Goal: Task Accomplishment & Management: Manage account settings

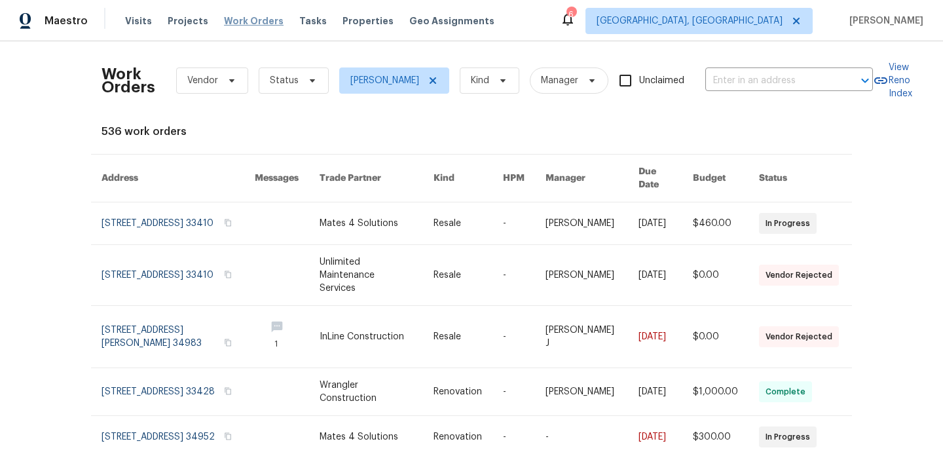
click at [243, 20] on span "Work Orders" at bounding box center [254, 20] width 60 height 13
click at [247, 20] on span "Work Orders" at bounding box center [254, 20] width 60 height 13
click at [240, 18] on span "Work Orders" at bounding box center [254, 20] width 60 height 13
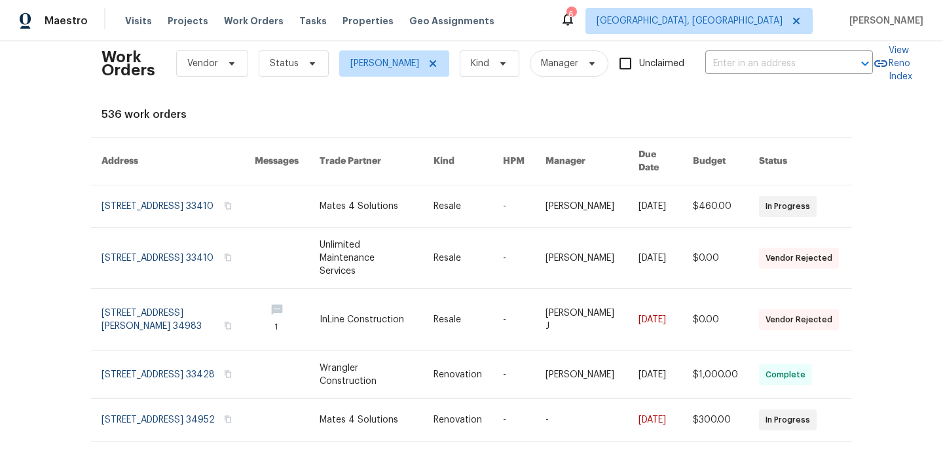
scroll to position [18, 0]
click at [308, 66] on icon at bounding box center [312, 62] width 10 height 10
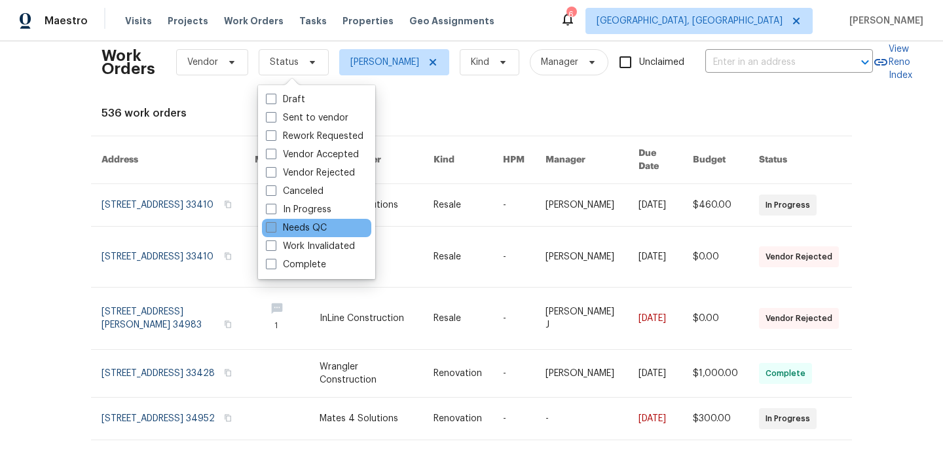
click at [268, 230] on span at bounding box center [271, 227] width 10 height 10
click at [268, 230] on input "Needs QC" at bounding box center [270, 225] width 9 height 9
checkbox input "true"
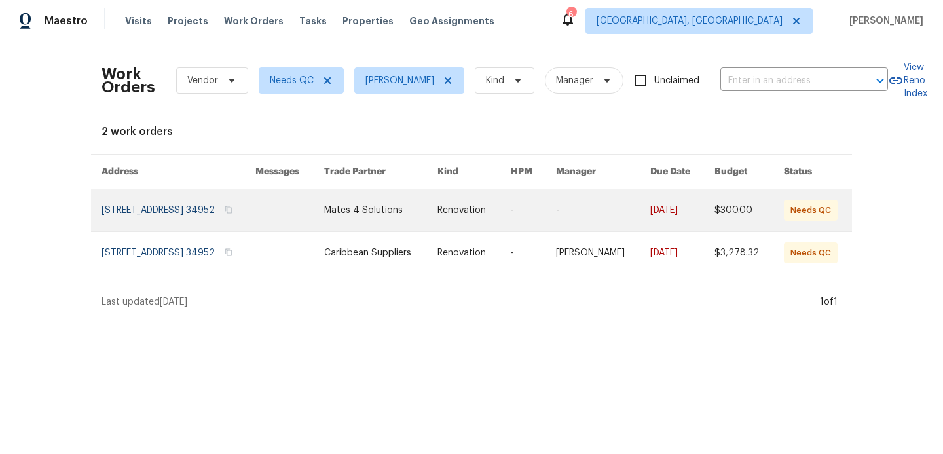
click at [202, 205] on link at bounding box center [179, 210] width 154 height 42
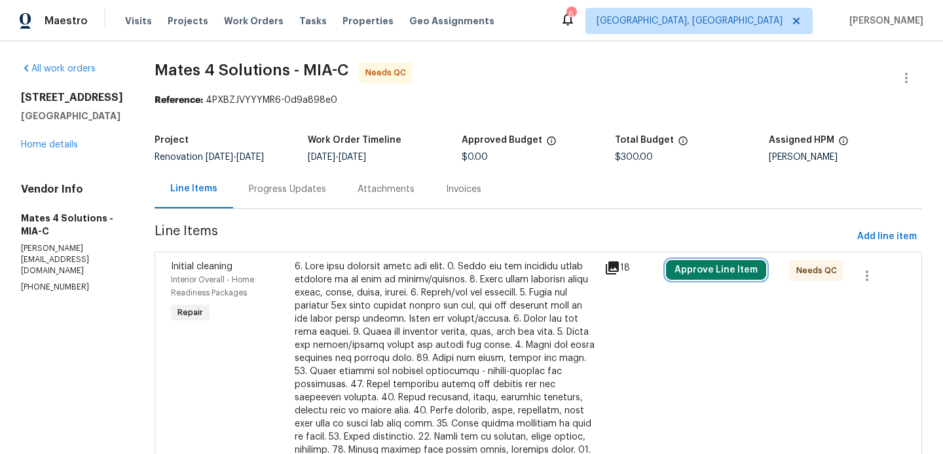
click at [717, 272] on button "Approve Line Item" at bounding box center [716, 270] width 100 height 20
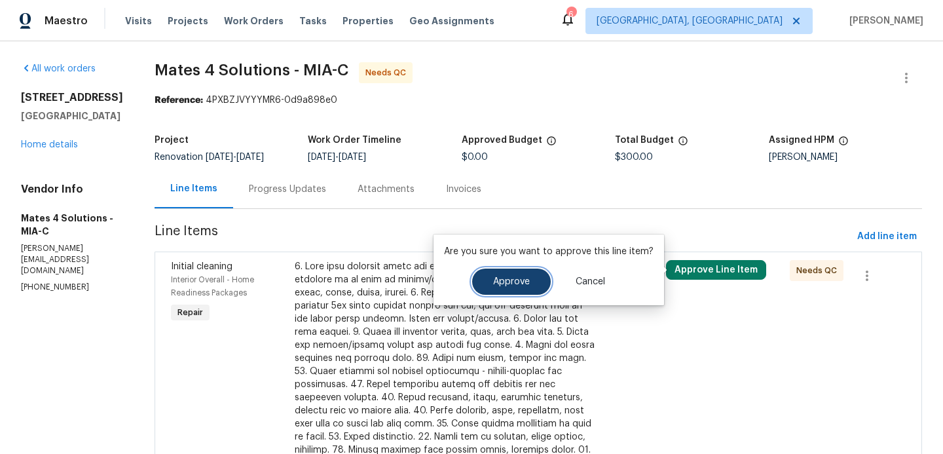
click at [500, 283] on span "Approve" at bounding box center [511, 282] width 37 height 10
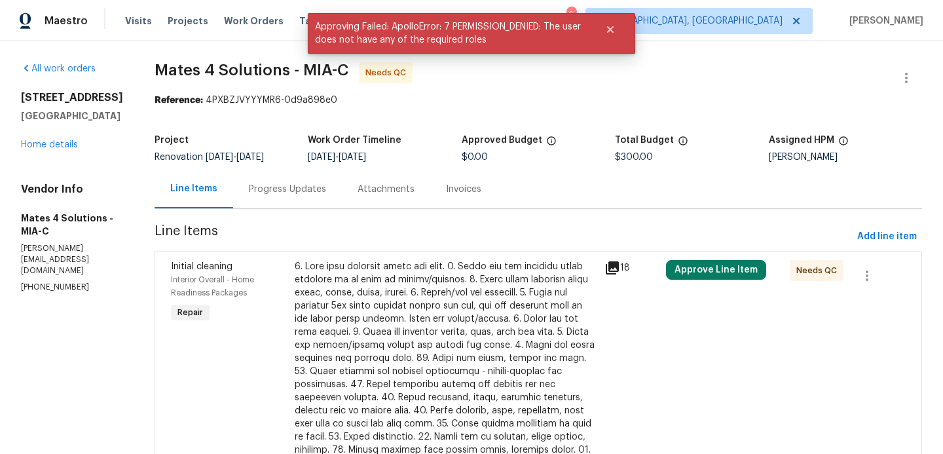
click at [818, 273] on span "Needs QC" at bounding box center [820, 270] width 46 height 13
click at [499, 328] on div at bounding box center [446, 391] width 302 height 262
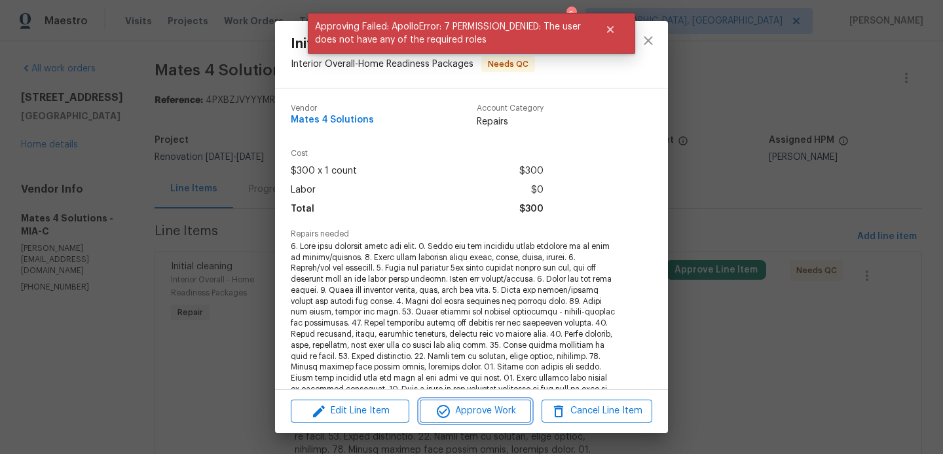
click at [474, 419] on button "Approve Work" at bounding box center [475, 411] width 111 height 23
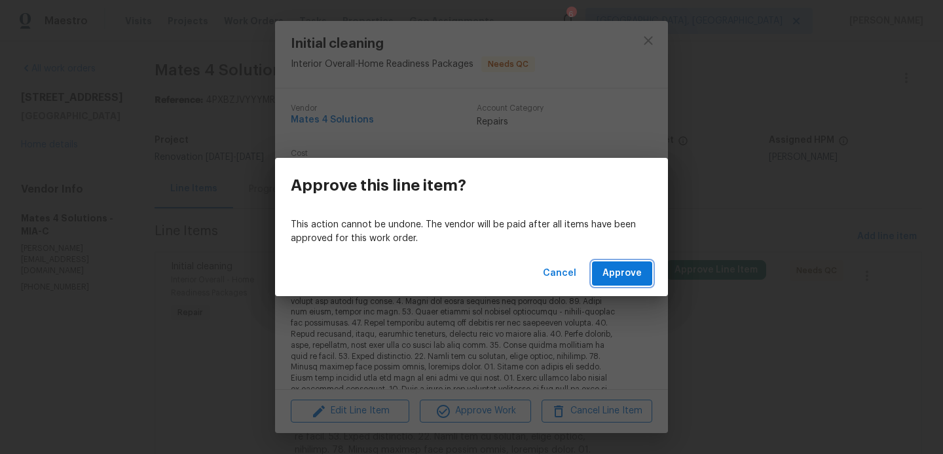
click at [626, 269] on span "Approve" at bounding box center [622, 273] width 39 height 16
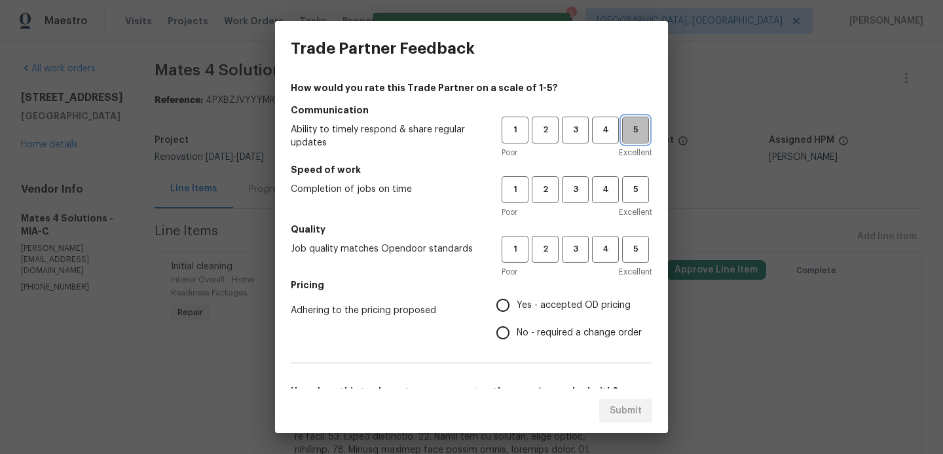
click at [635, 126] on span "5" at bounding box center [636, 130] width 24 height 15
click at [637, 189] on span "5" at bounding box center [636, 189] width 24 height 15
click at [630, 242] on span "5" at bounding box center [636, 249] width 24 height 15
click at [504, 307] on input "Yes - accepted OD pricing" at bounding box center [503, 306] width 28 height 28
radio input "true"
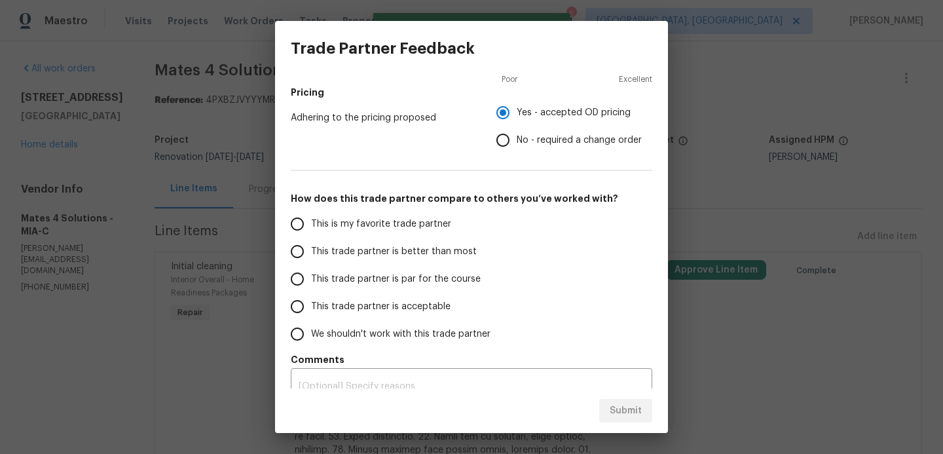
scroll to position [210, 0]
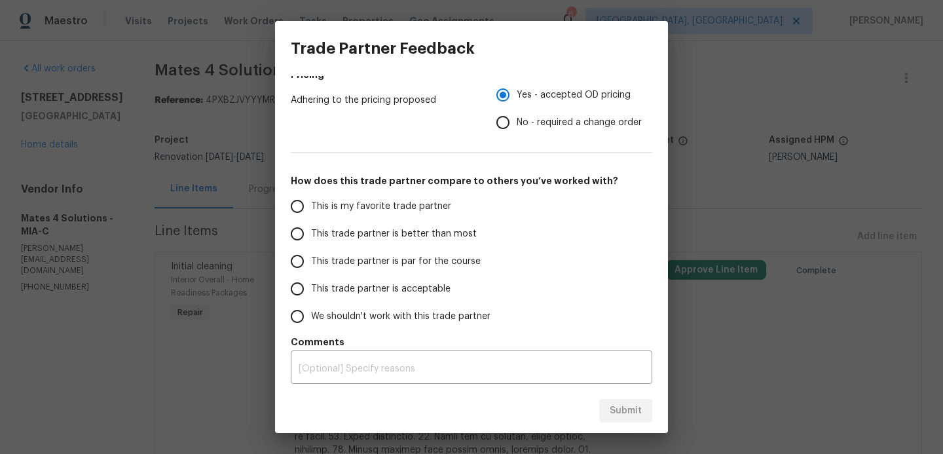
click at [297, 238] on input "This trade partner is better than most" at bounding box center [298, 234] width 28 height 28
click at [630, 415] on span "Submit" at bounding box center [626, 411] width 32 height 16
radio input "true"
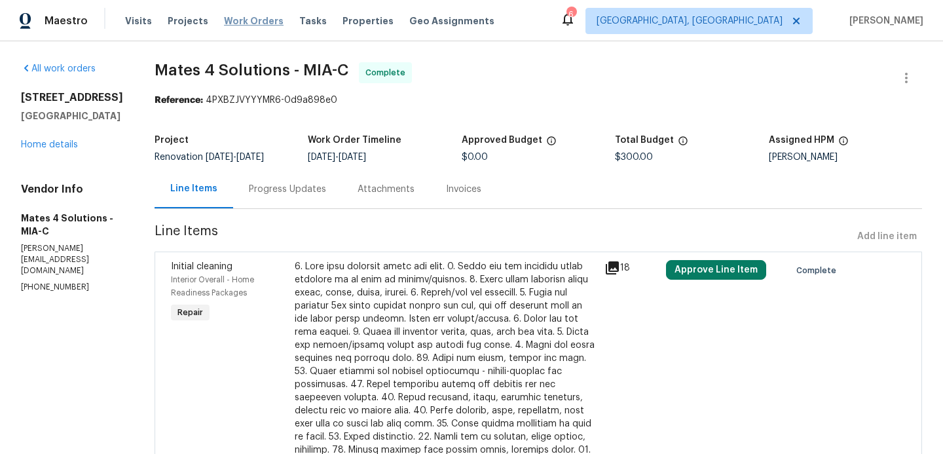
click at [247, 21] on span "Work Orders" at bounding box center [254, 20] width 60 height 13
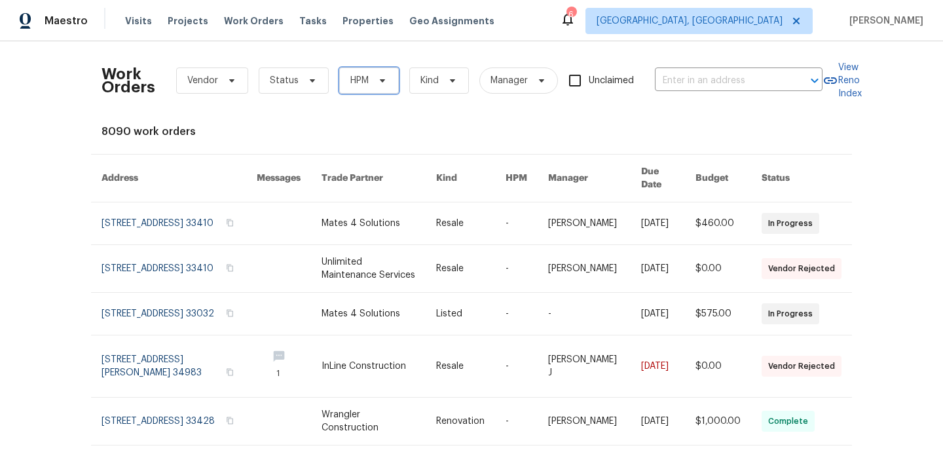
click at [365, 77] on span "HPM" at bounding box center [360, 80] width 18 height 13
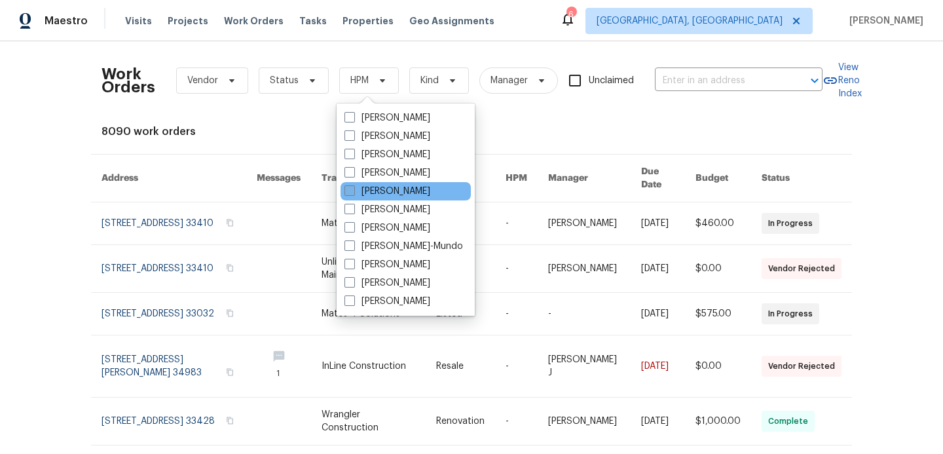
click at [356, 193] on label "[PERSON_NAME]" at bounding box center [388, 191] width 86 height 13
click at [353, 193] on input "[PERSON_NAME]" at bounding box center [349, 189] width 9 height 9
checkbox input "true"
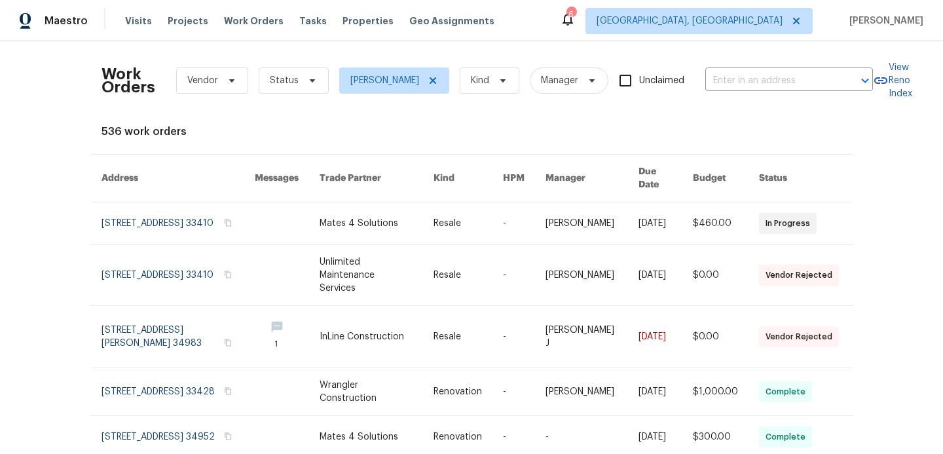
scroll to position [42, 0]
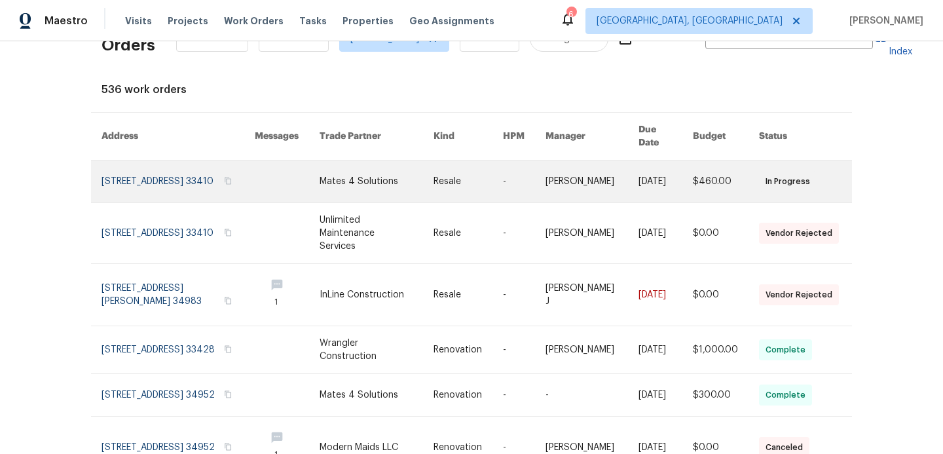
click at [225, 161] on link at bounding box center [178, 182] width 153 height 42
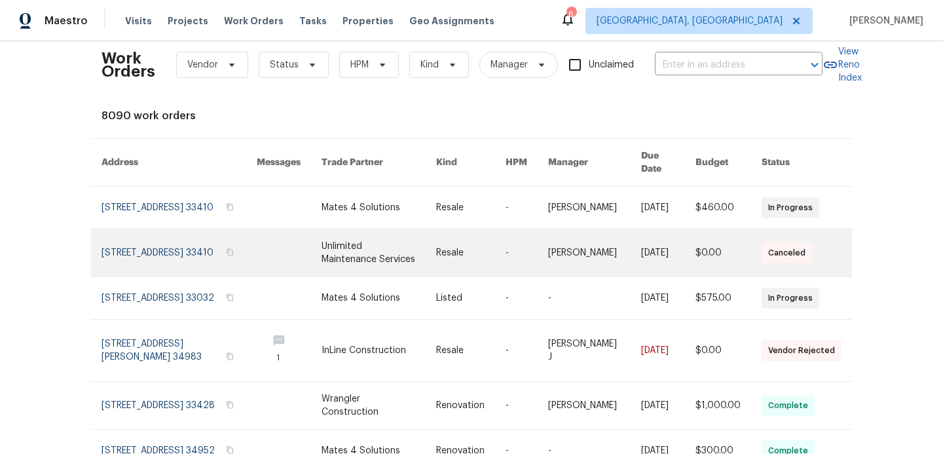
scroll to position [20, 0]
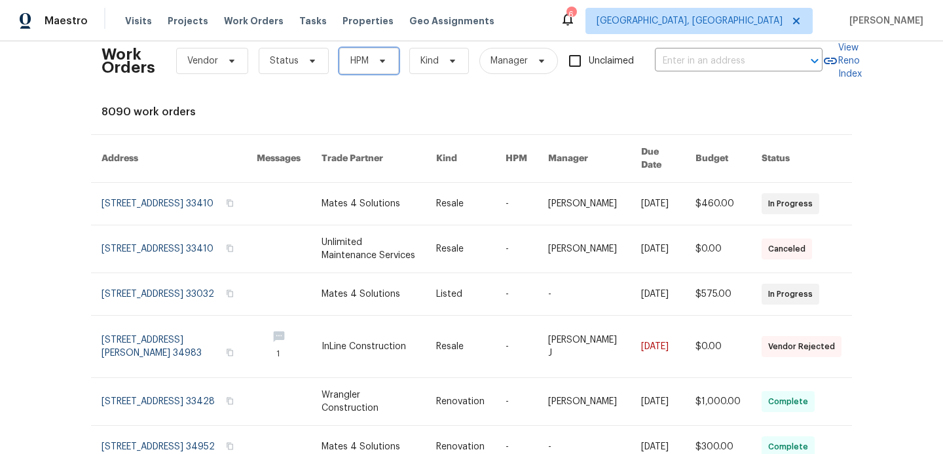
click at [377, 64] on icon at bounding box center [382, 61] width 10 height 10
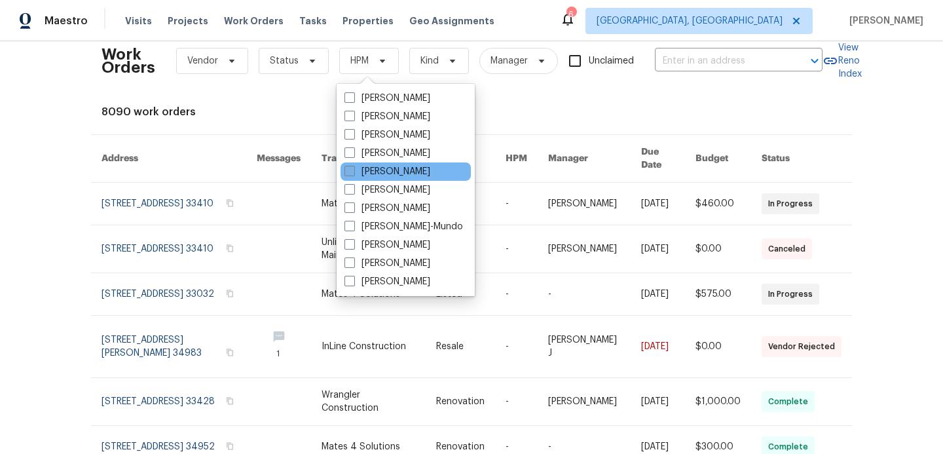
click at [353, 175] on span at bounding box center [350, 171] width 10 height 10
click at [353, 174] on input "[PERSON_NAME]" at bounding box center [349, 169] width 9 height 9
checkbox input "true"
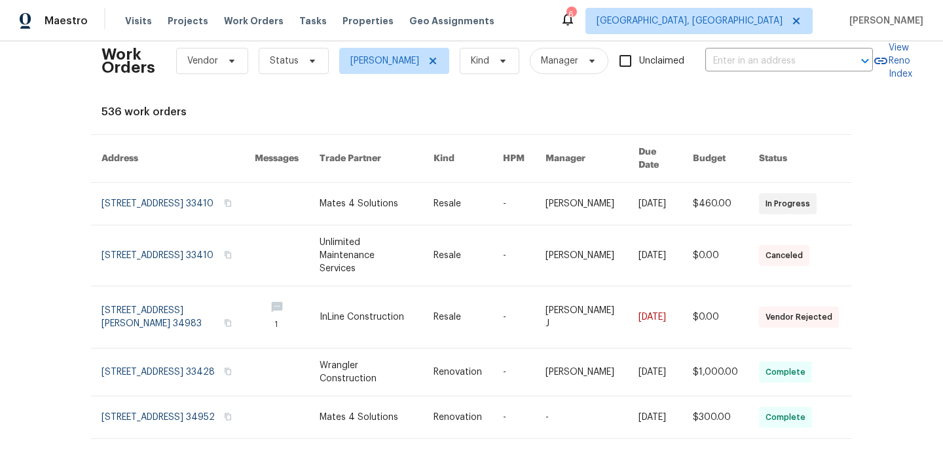
click at [359, 104] on div "Work Orders Vendor Status Jeff Aniello Kind Manager Unclaimed ​ View Reno Index…" at bounding box center [472, 374] width 740 height 684
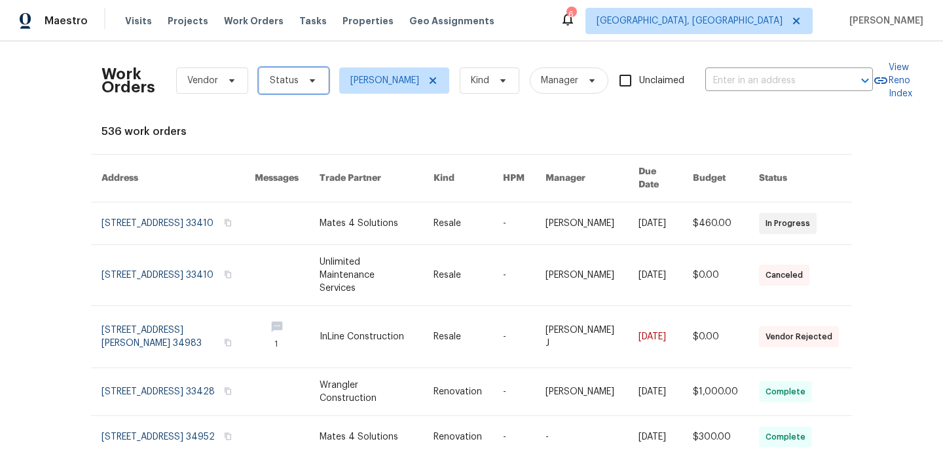
click at [303, 77] on span at bounding box center [310, 80] width 14 height 10
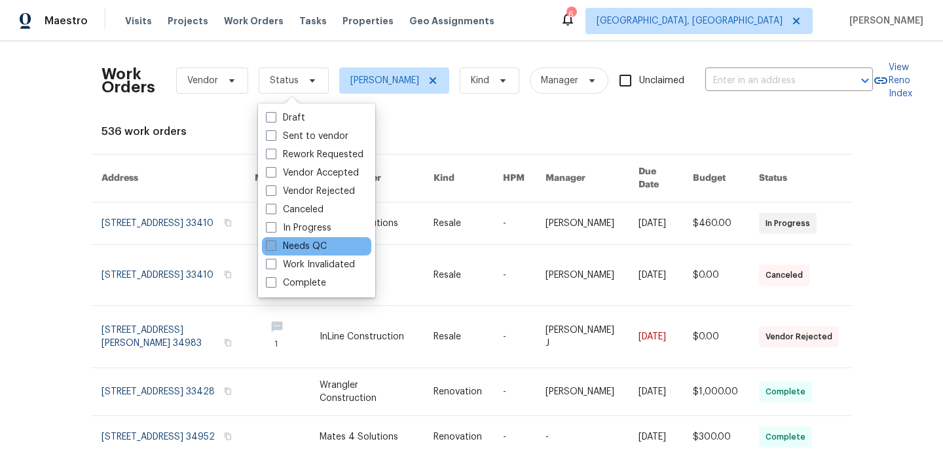
click at [273, 248] on span at bounding box center [271, 245] width 10 height 10
click at [273, 248] on input "Needs QC" at bounding box center [270, 244] width 9 height 9
checkbox input "true"
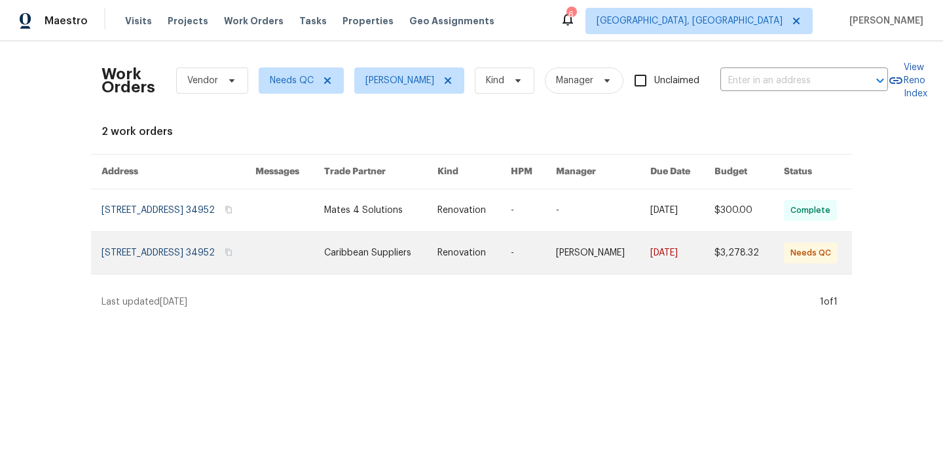
click at [203, 251] on link at bounding box center [179, 253] width 154 height 42
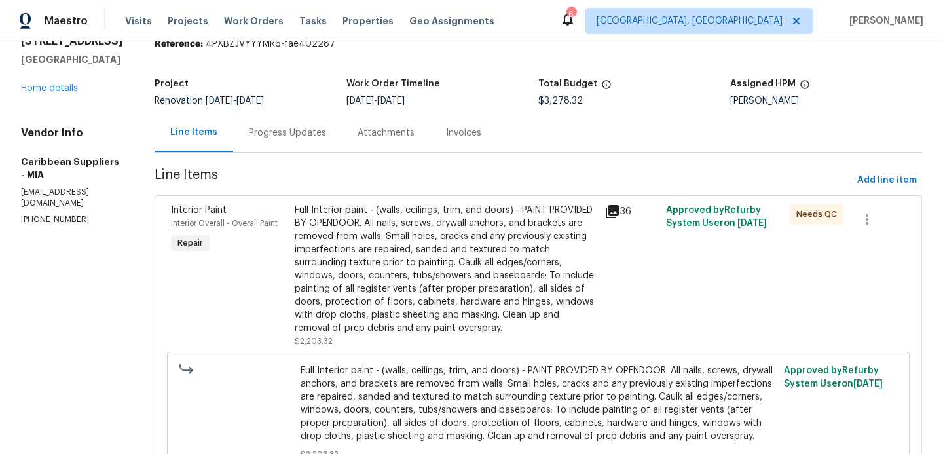
scroll to position [57, 0]
click at [495, 281] on div "Full Interior paint - (walls, ceilings, trim, and doors) - PAINT PROVIDED BY OP…" at bounding box center [446, 268] width 302 height 131
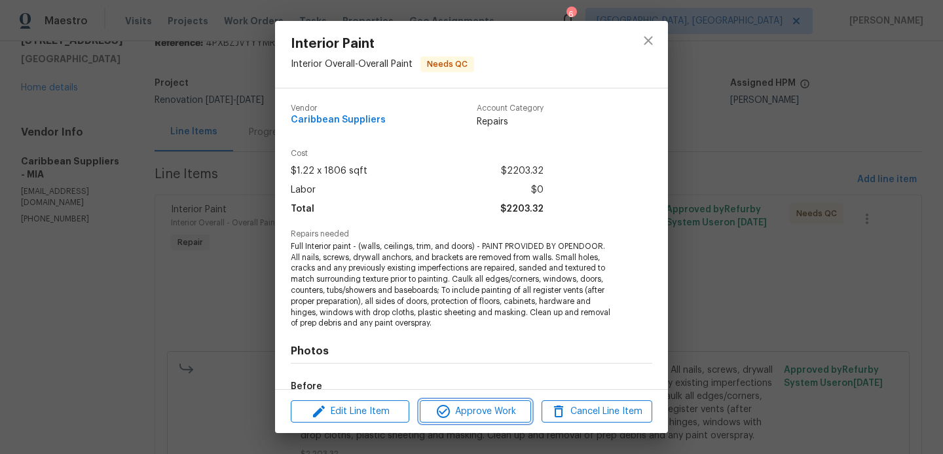
click at [484, 409] on span "Approve Work" at bounding box center [475, 412] width 103 height 16
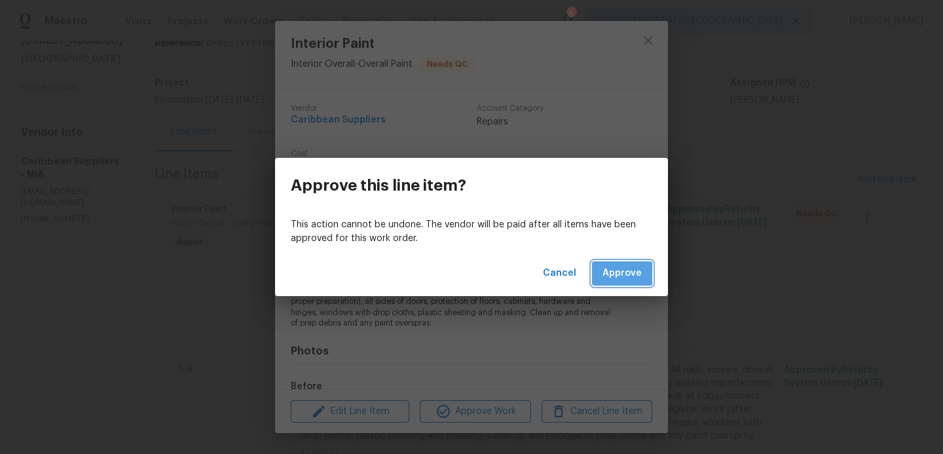
click at [615, 273] on span "Approve" at bounding box center [622, 273] width 39 height 16
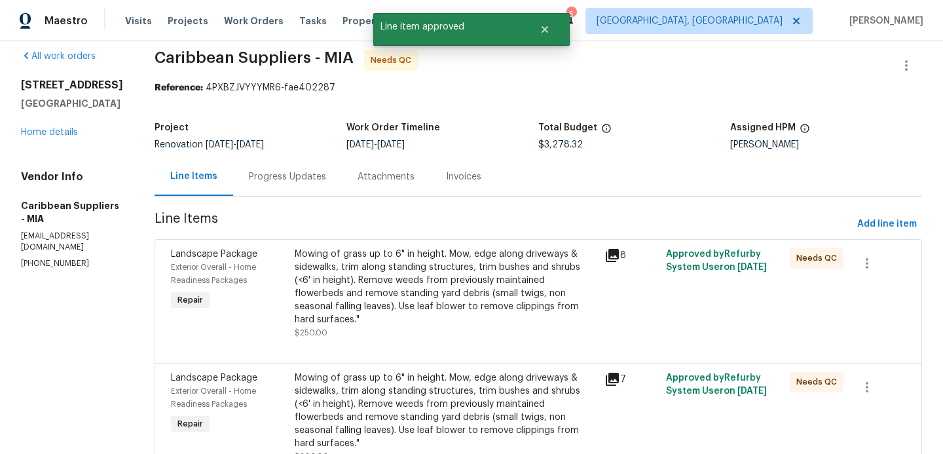
scroll to position [18, 0]
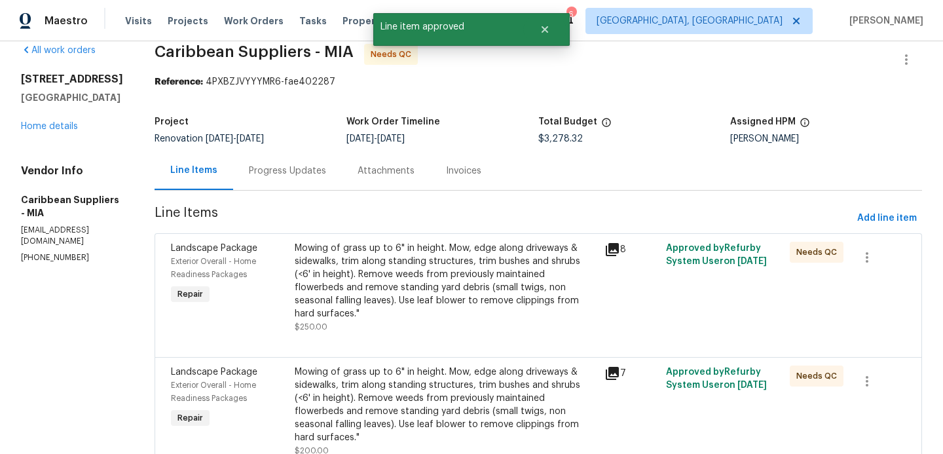
click at [440, 283] on div "Mowing of grass up to 6" in height. Mow, edge along driveways & sidewalks, trim…" at bounding box center [446, 281] width 302 height 79
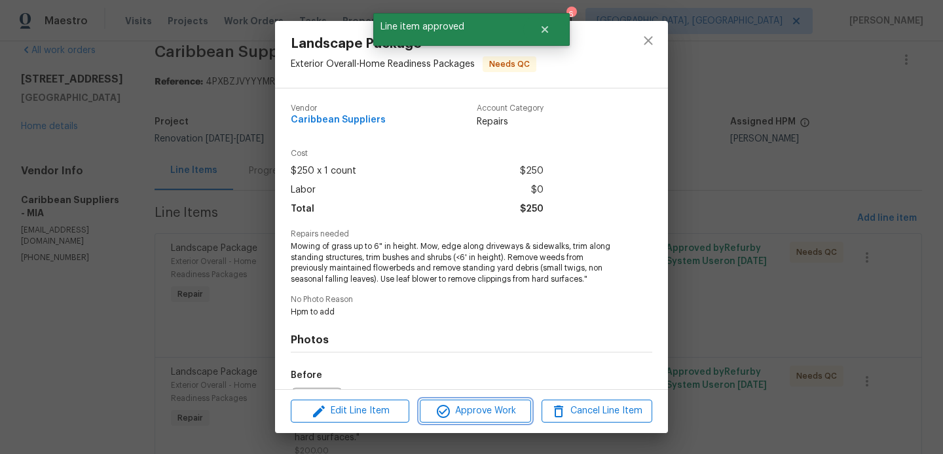
click at [470, 416] on span "Approve Work" at bounding box center [475, 411] width 103 height 16
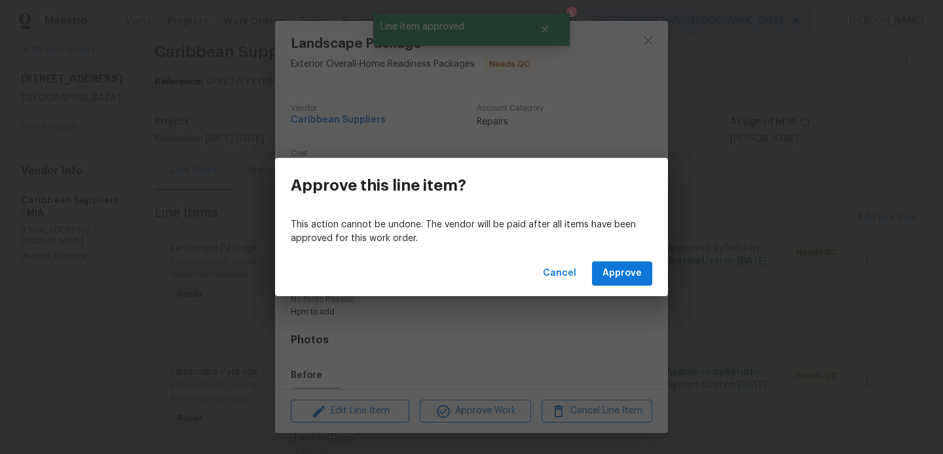
click at [611, 285] on div "Cancel Approve" at bounding box center [471, 273] width 393 height 45
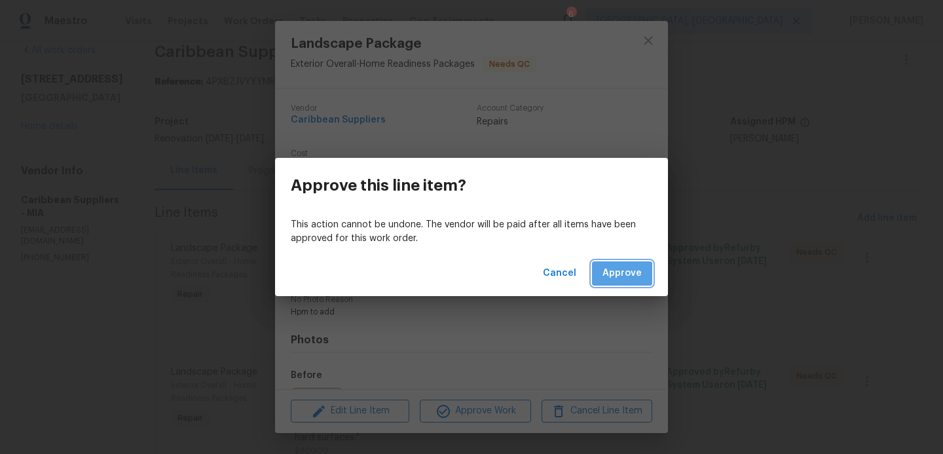
click at [617, 278] on span "Approve" at bounding box center [622, 273] width 39 height 16
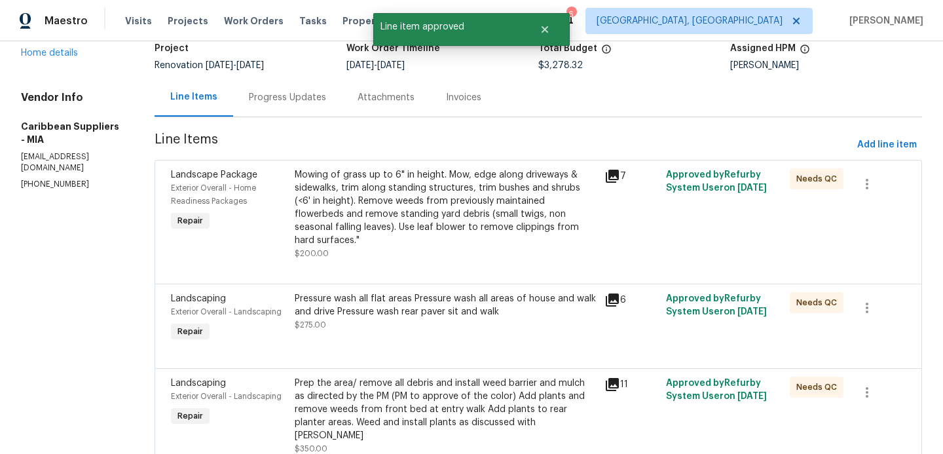
scroll to position [93, 0]
click at [463, 211] on div "Mowing of grass up to 6" in height. Mow, edge along driveways & sidewalks, trim…" at bounding box center [446, 206] width 302 height 79
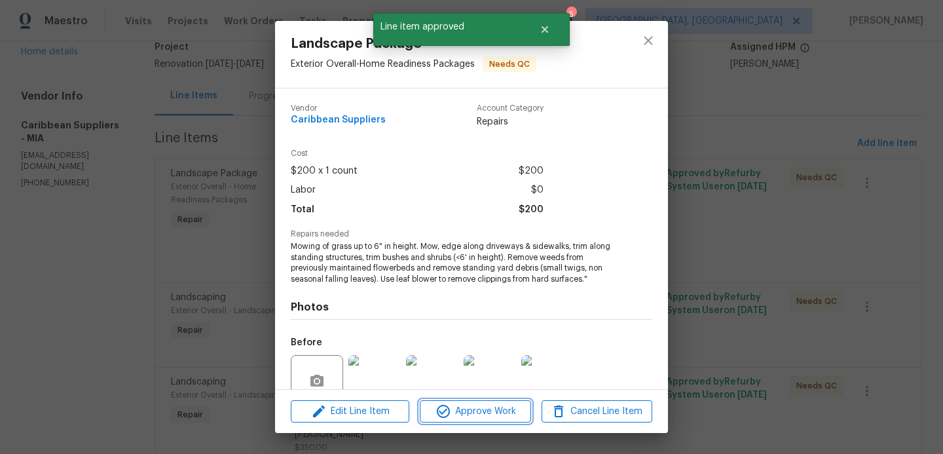
click at [461, 409] on span "Approve Work" at bounding box center [475, 412] width 103 height 16
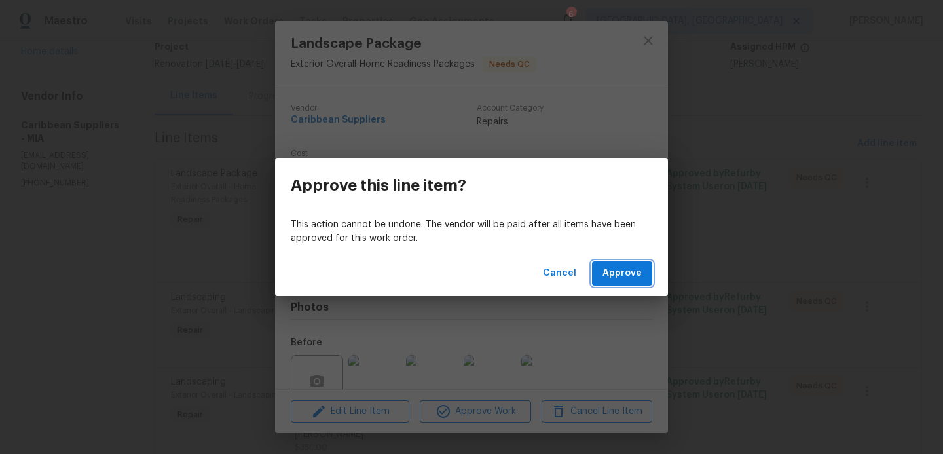
click at [620, 275] on span "Approve" at bounding box center [622, 273] width 39 height 16
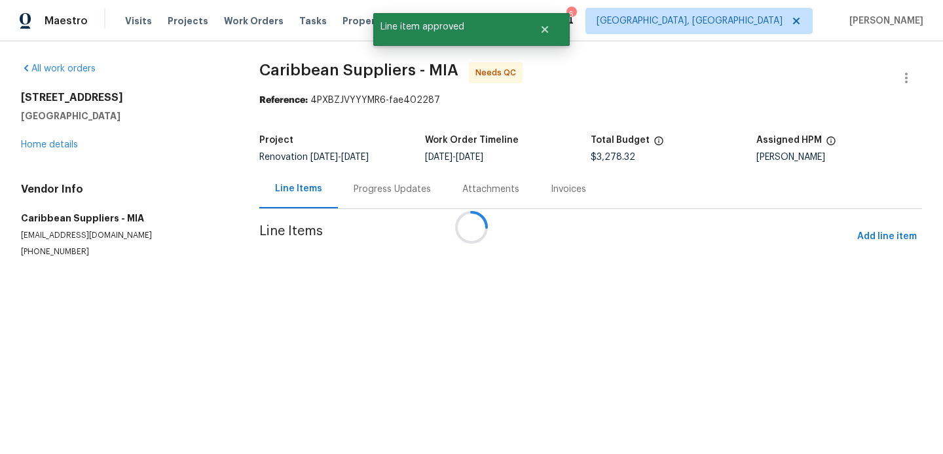
scroll to position [0, 0]
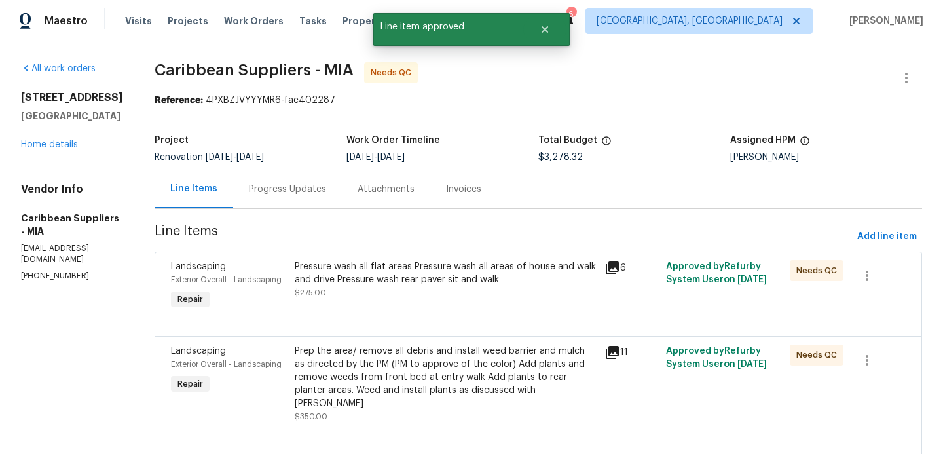
click at [436, 275] on div "Pressure wash all flat areas Pressure wash all areas of house and walk and driv…" at bounding box center [446, 273] width 302 height 26
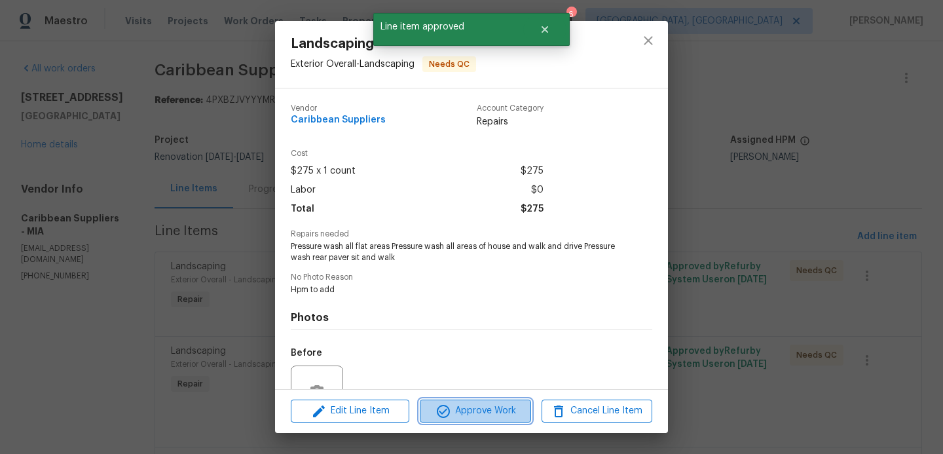
click at [470, 411] on span "Approve Work" at bounding box center [475, 411] width 103 height 16
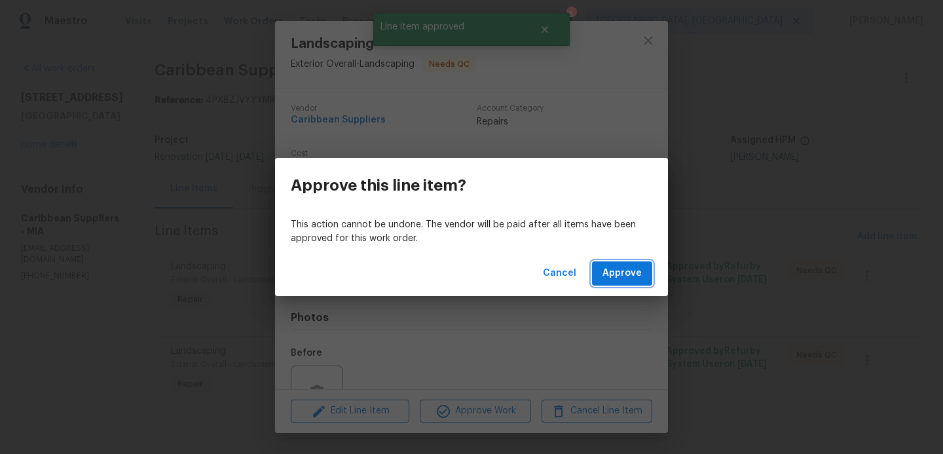
click at [618, 272] on span "Approve" at bounding box center [622, 273] width 39 height 16
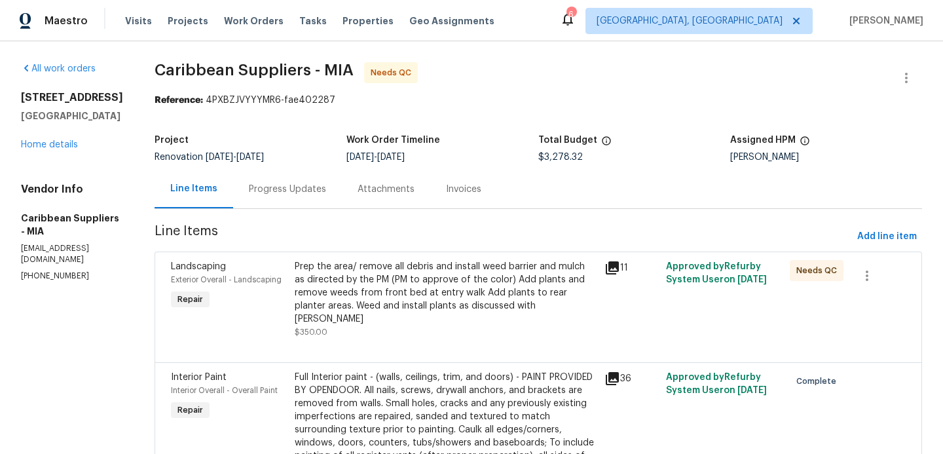
click at [470, 281] on div "Prep the area/ remove all debris and install weed barrier and mulch as directed…" at bounding box center [446, 293] width 302 height 66
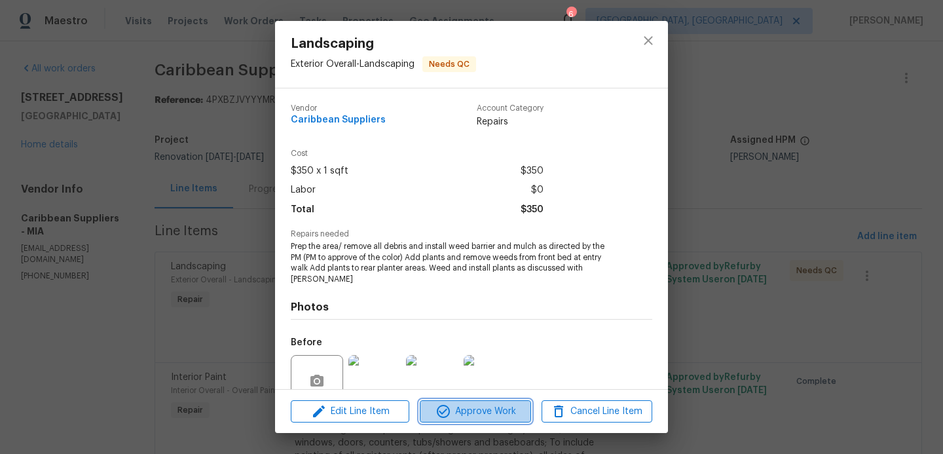
click at [479, 411] on span "Approve Work" at bounding box center [475, 412] width 103 height 16
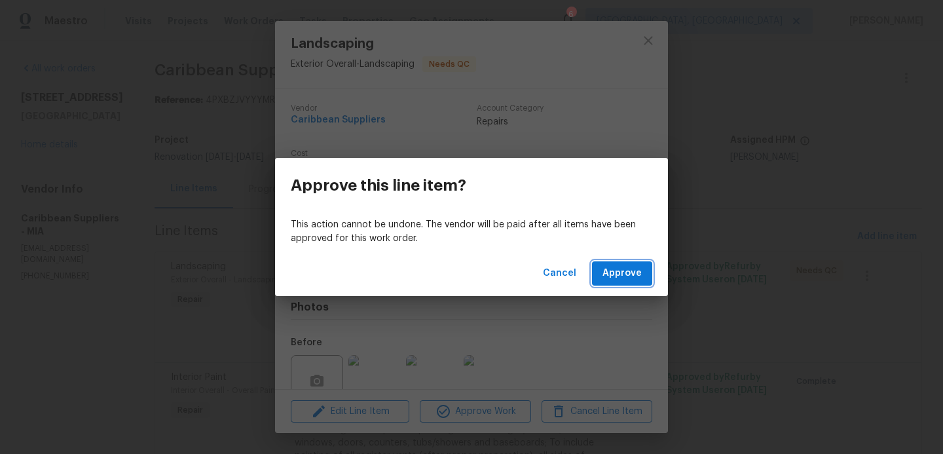
click at [628, 280] on span "Approve" at bounding box center [622, 273] width 39 height 16
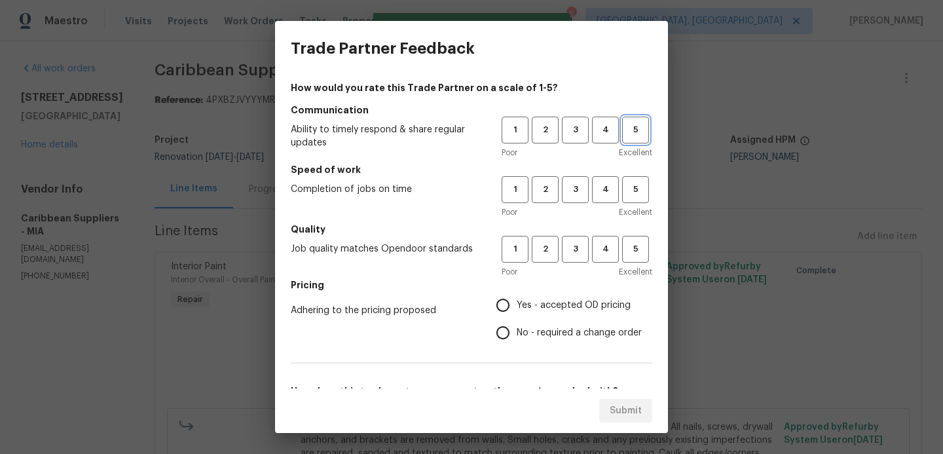
click at [643, 131] on span "5" at bounding box center [636, 130] width 24 height 15
click at [637, 184] on span "5" at bounding box center [636, 189] width 24 height 15
click at [630, 243] on span "5" at bounding box center [636, 249] width 24 height 15
click at [503, 308] on input "Yes - accepted OD pricing" at bounding box center [503, 306] width 28 height 28
radio input "true"
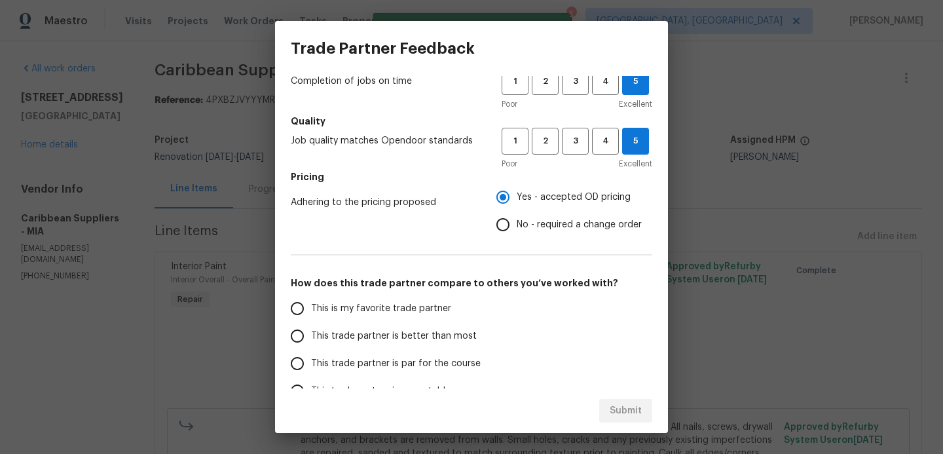
scroll to position [116, 0]
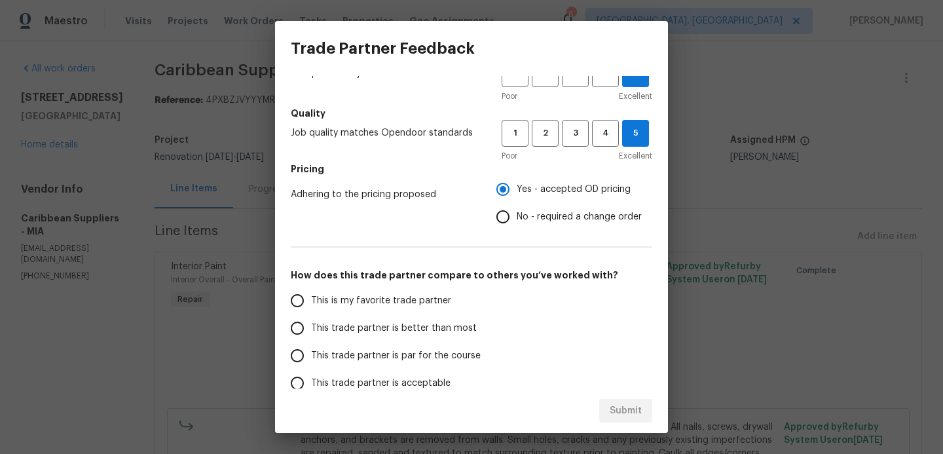
click at [301, 326] on input "This trade partner is better than most" at bounding box center [298, 328] width 28 height 28
click at [630, 408] on span "Submit" at bounding box center [626, 411] width 32 height 16
radio input "true"
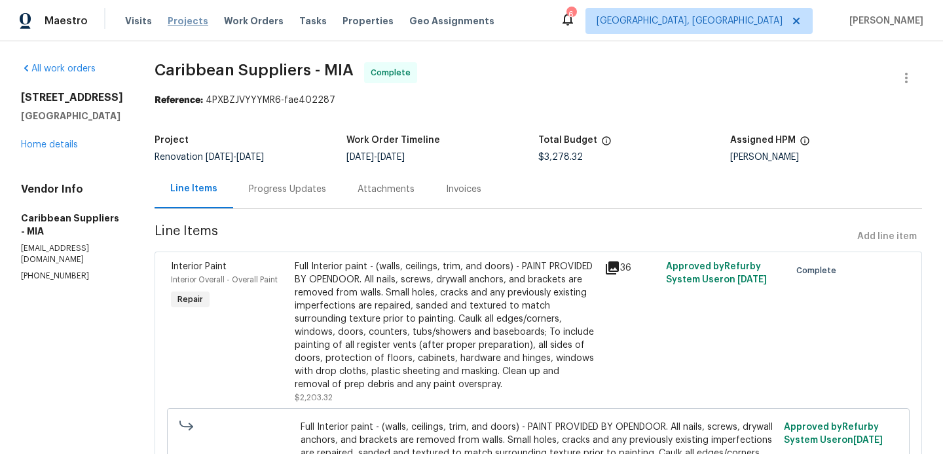
click at [184, 20] on span "Projects" at bounding box center [188, 20] width 41 height 13
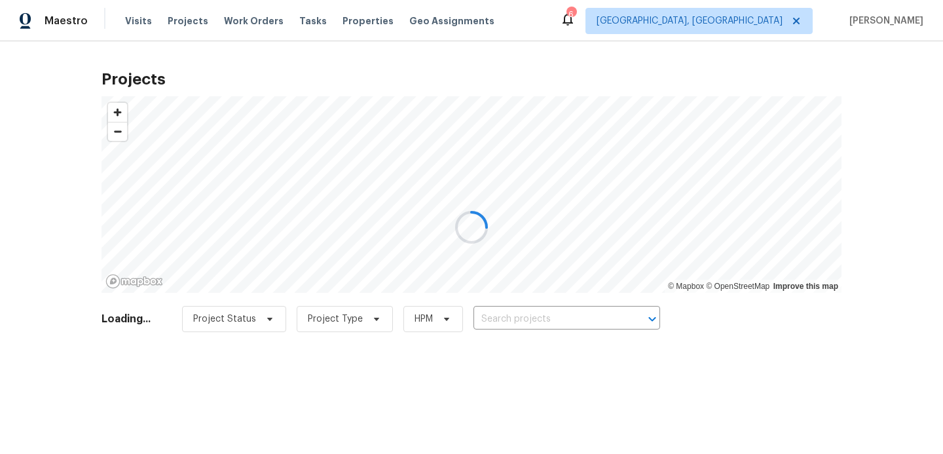
click at [520, 315] on div at bounding box center [471, 227] width 943 height 454
click at [520, 317] on div at bounding box center [471, 227] width 943 height 454
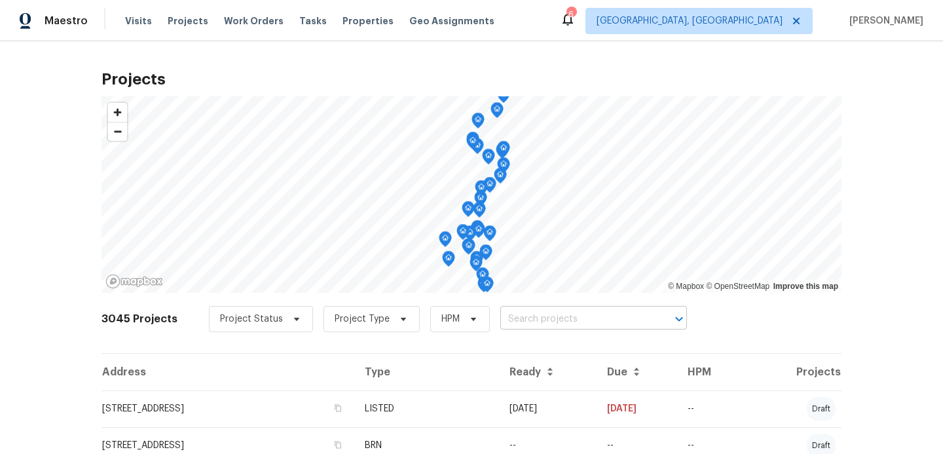
click at [521, 318] on input "text" at bounding box center [576, 319] width 150 height 20
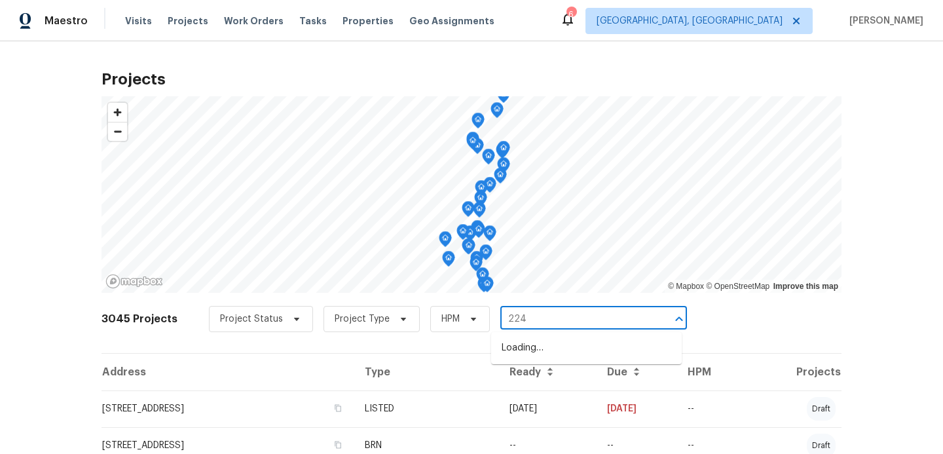
type input "2241"
click at [520, 402] on li "[STREET_ADDRESS]" at bounding box center [586, 392] width 191 height 22
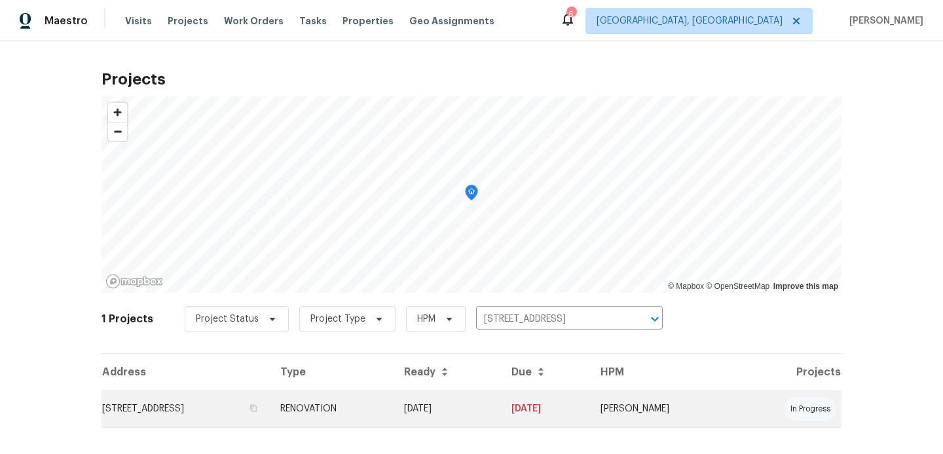
click at [270, 407] on td "[STREET_ADDRESS]" at bounding box center [186, 408] width 168 height 37
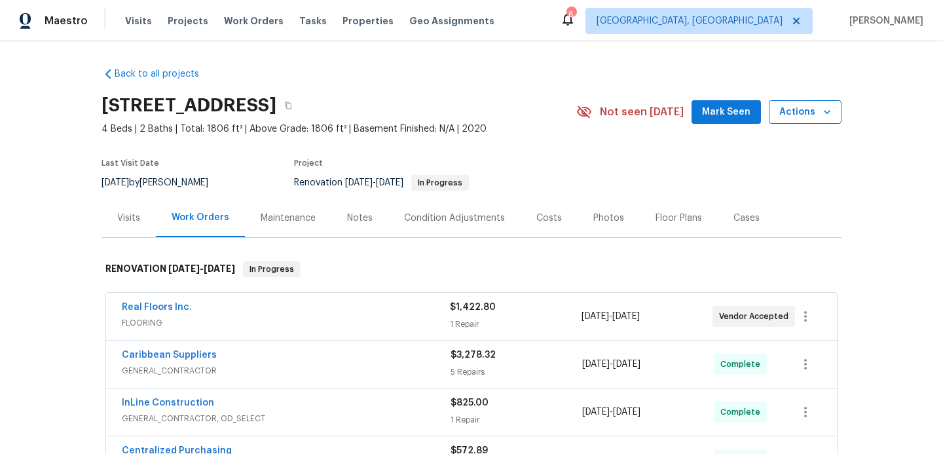
click at [809, 109] on span "Actions" at bounding box center [806, 112] width 52 height 16
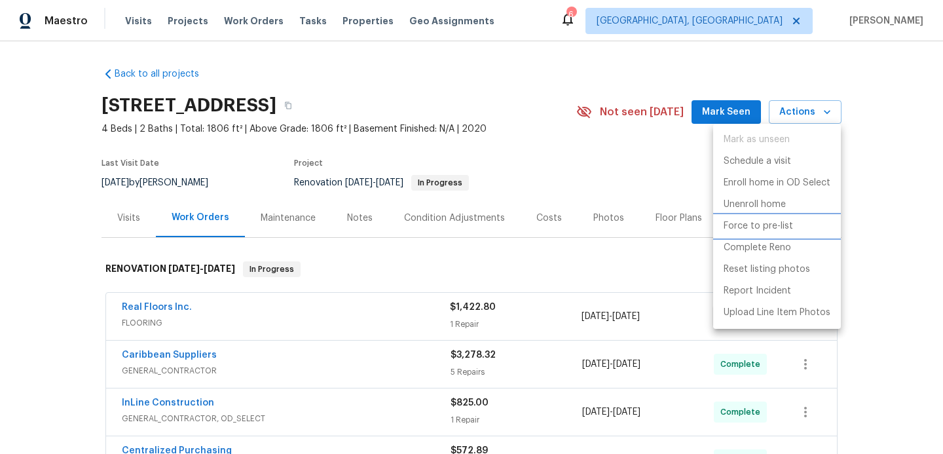
click at [742, 228] on p "Force to pre-list" at bounding box center [758, 226] width 69 height 14
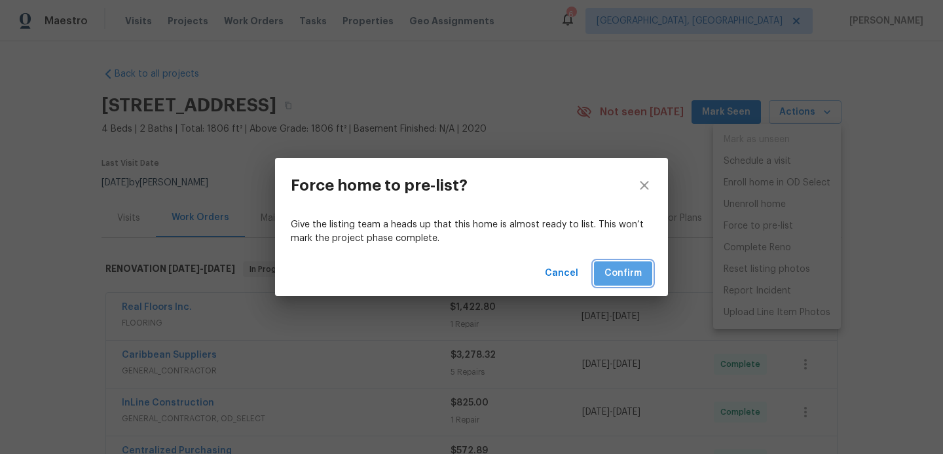
click at [624, 269] on span "Confirm" at bounding box center [623, 273] width 37 height 16
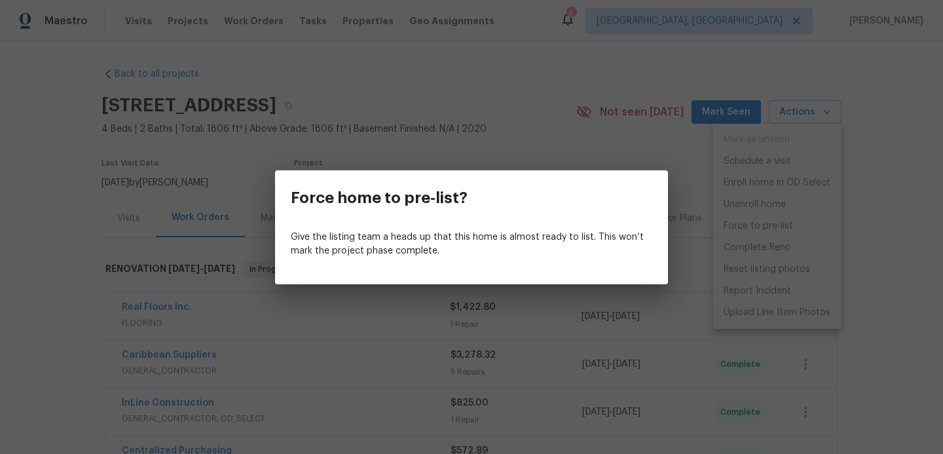
click at [548, 241] on p "Give the listing team a heads up that this home is almost ready to list. This w…" at bounding box center [472, 245] width 362 height 28
click at [548, 254] on p "Give the listing team a heads up that this home is almost ready to list. This w…" at bounding box center [472, 245] width 362 height 28
click at [501, 200] on div "Force home to pre-list?" at bounding box center [471, 197] width 393 height 55
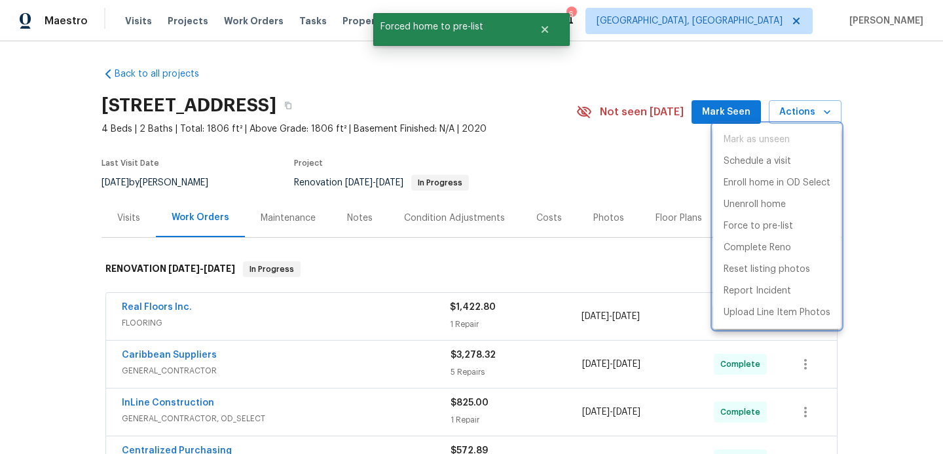
click at [522, 279] on div at bounding box center [471, 227] width 943 height 454
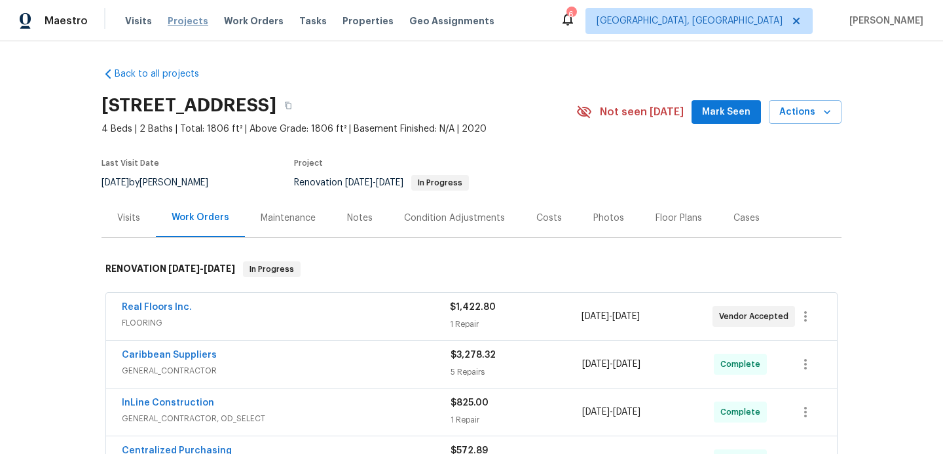
click at [170, 22] on span "Projects" at bounding box center [188, 20] width 41 height 13
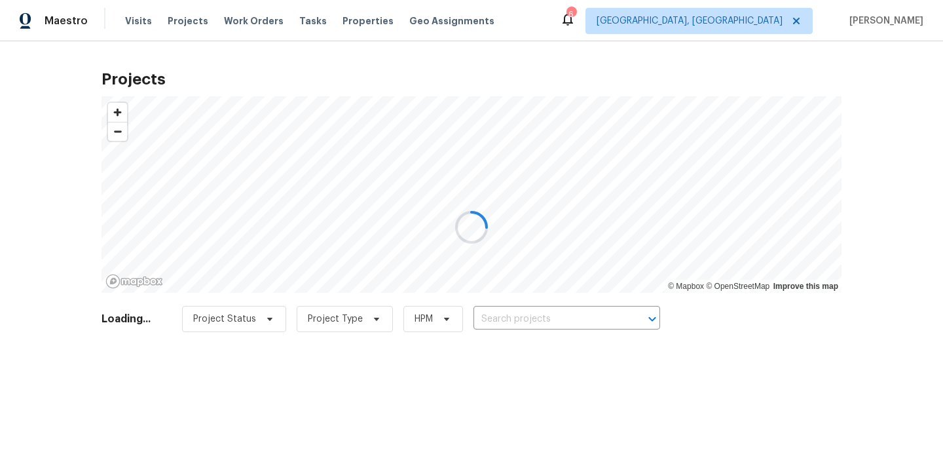
click at [496, 321] on div at bounding box center [471, 227] width 943 height 454
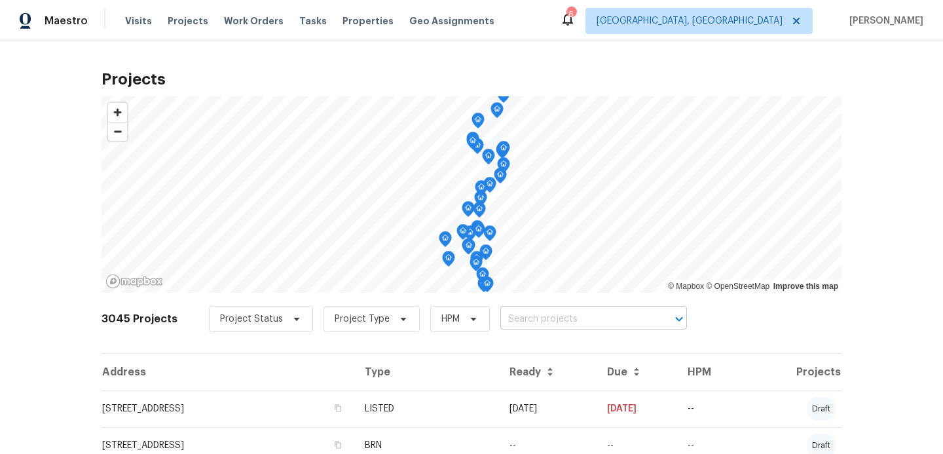
click at [508, 320] on input "text" at bounding box center [576, 319] width 150 height 20
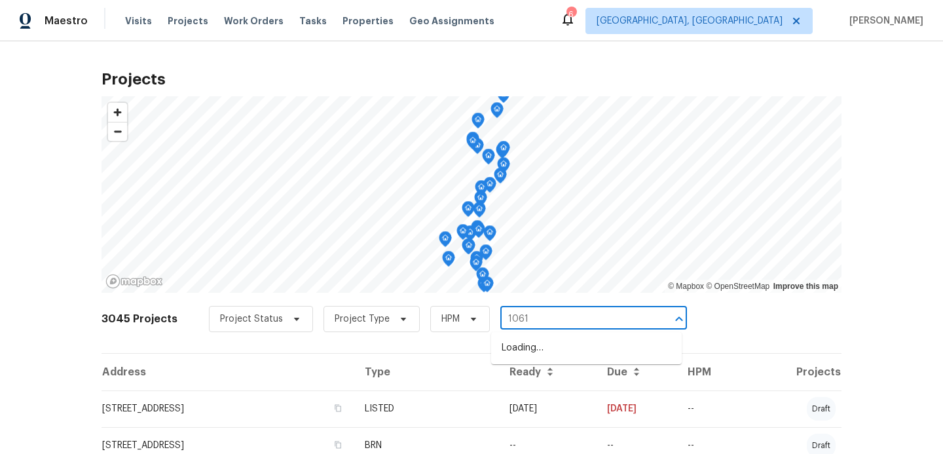
type input "10610"
click at [517, 402] on li "[STREET_ADDRESS]" at bounding box center [586, 392] width 191 height 22
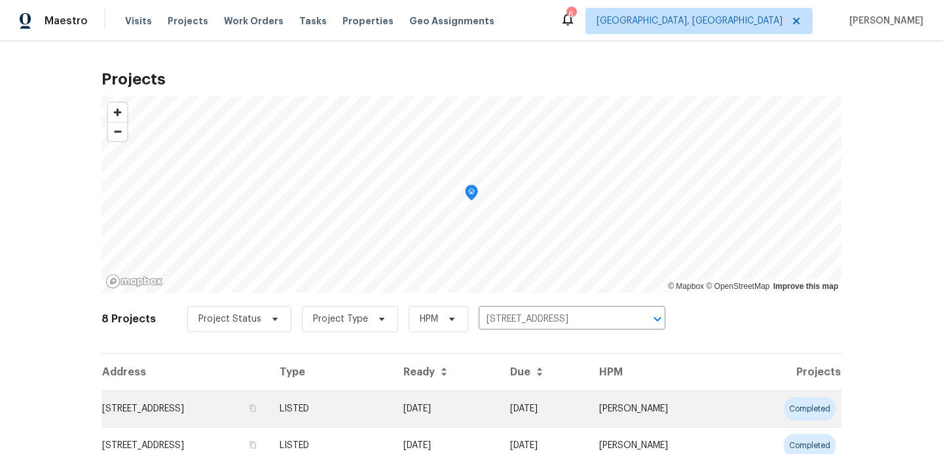
click at [246, 415] on td "[STREET_ADDRESS]" at bounding box center [186, 408] width 168 height 37
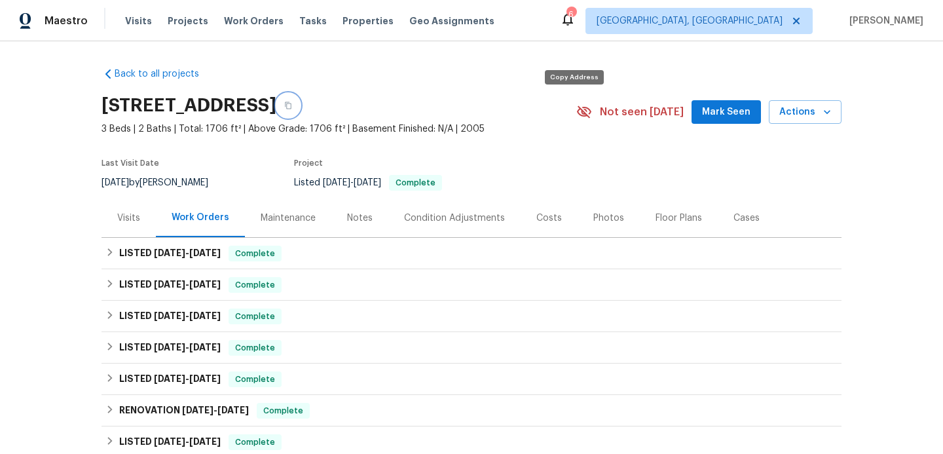
click at [292, 102] on icon "button" at bounding box center [288, 106] width 8 height 8
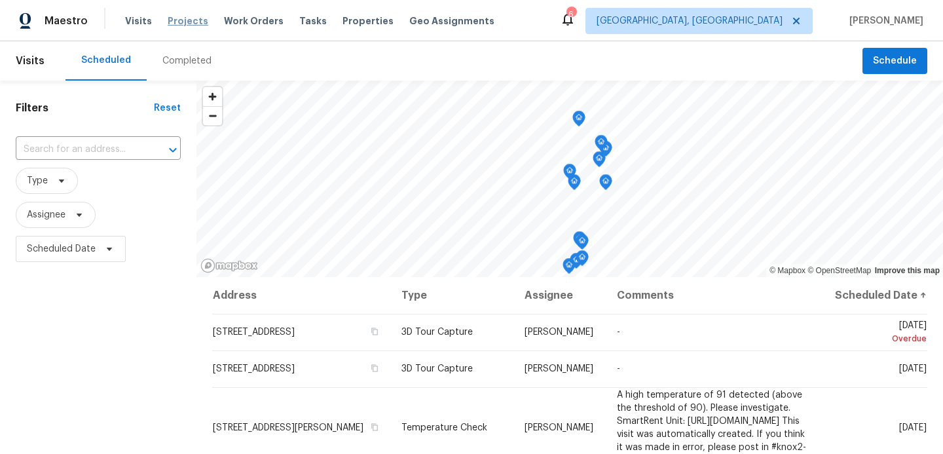
click at [181, 24] on span "Projects" at bounding box center [188, 20] width 41 height 13
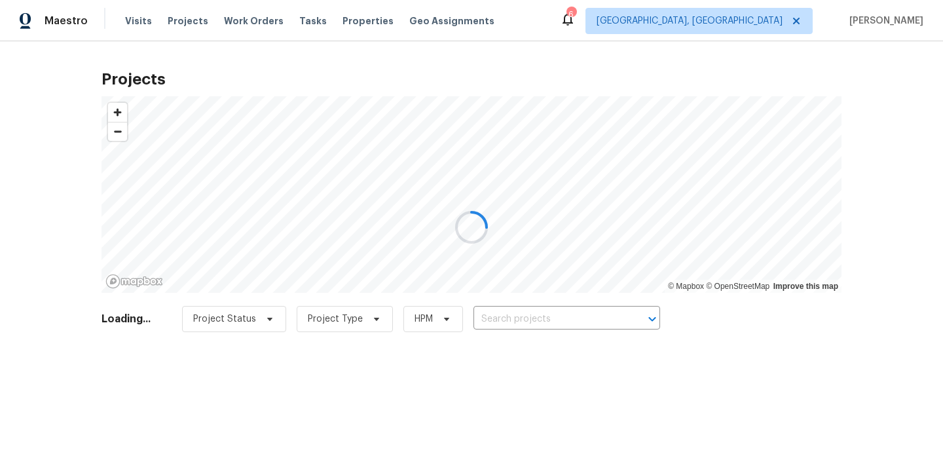
click at [495, 320] on div at bounding box center [471, 227] width 943 height 454
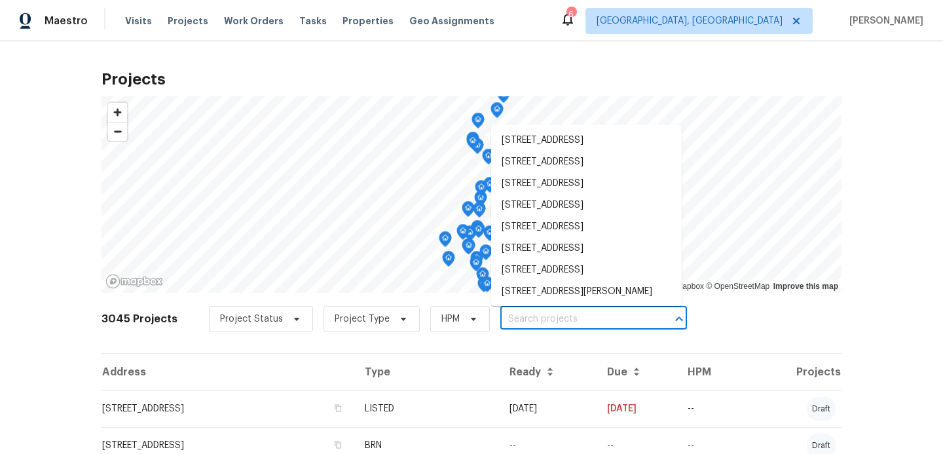
click at [517, 324] on input "text" at bounding box center [576, 319] width 150 height 20
type input "1"
